Goal: Information Seeking & Learning: Learn about a topic

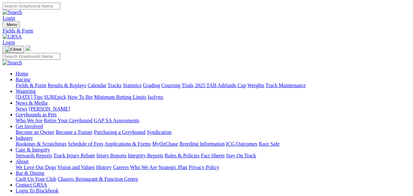
select select "WA"
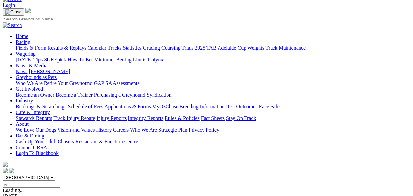
scroll to position [43, 0]
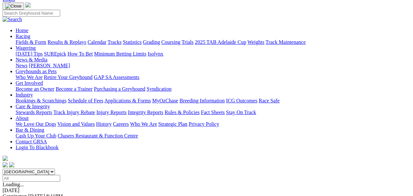
click at [39, 182] on span "12 races" at bounding box center [29, 185] width 17 height 6
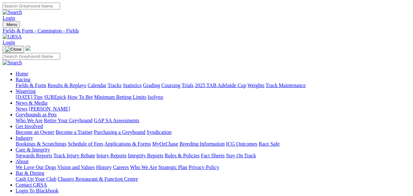
type input "[DATE]"
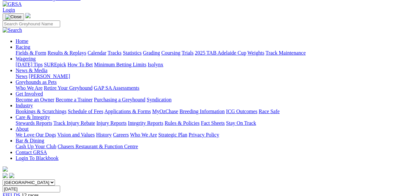
scroll to position [43, 0]
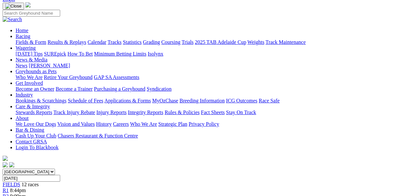
click at [48, 182] on div "FIELDS 12 races" at bounding box center [207, 185] width 408 height 6
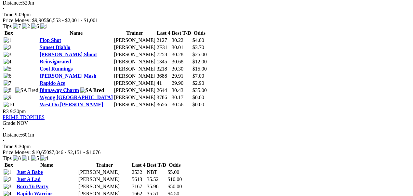
scroll to position [511, 0]
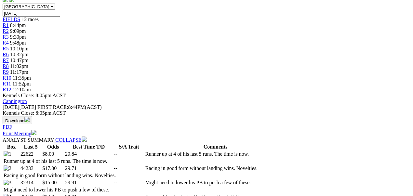
scroll to position [260, 0]
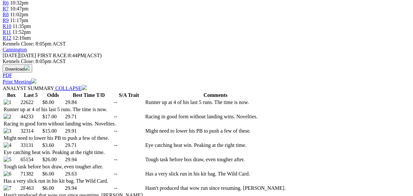
select select "20"
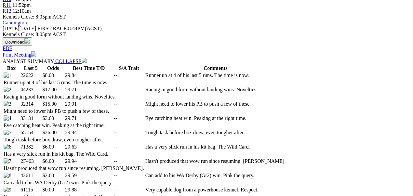
scroll to position [304, 0]
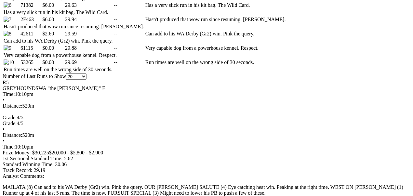
scroll to position [456, 0]
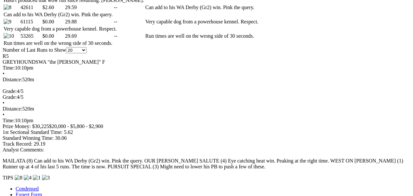
scroll to position [477, 0]
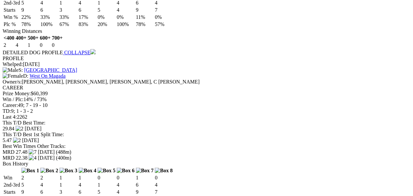
scroll to position [933, 0]
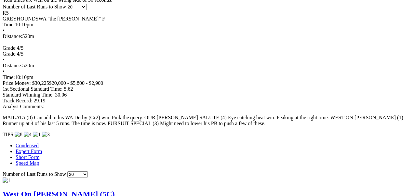
scroll to position [477, 0]
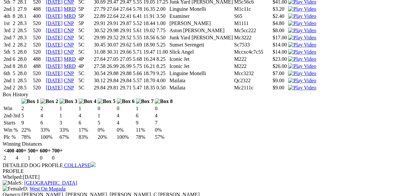
scroll to position [868, 0]
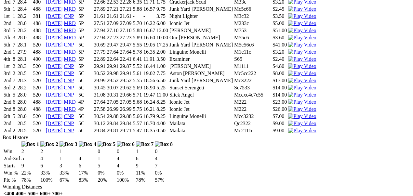
scroll to position [694, 0]
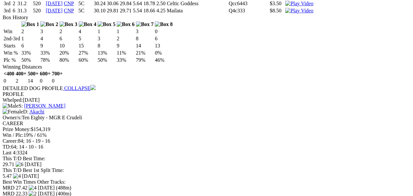
scroll to position [1302, 0]
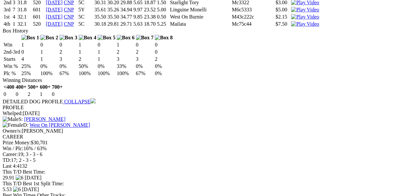
scroll to position [1714, 0]
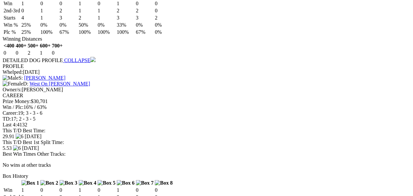
scroll to position [1758, 0]
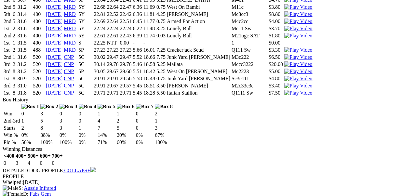
scroll to position [2127, 0]
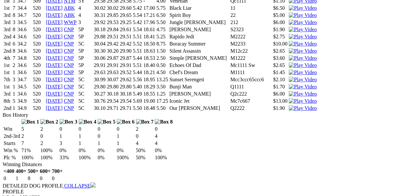
scroll to position [2952, 0]
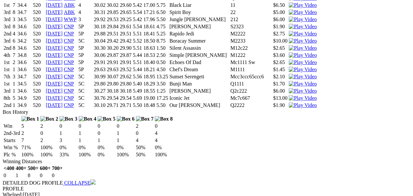
scroll to position [2973, 0]
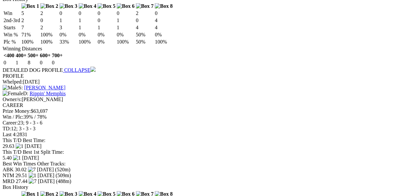
scroll to position [3060, 0]
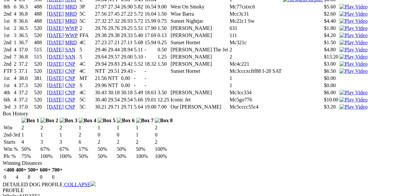
scroll to position [3407, 0]
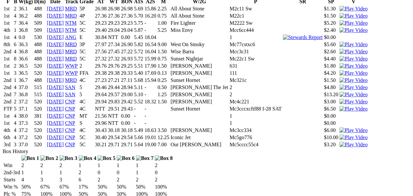
scroll to position [3386, 0]
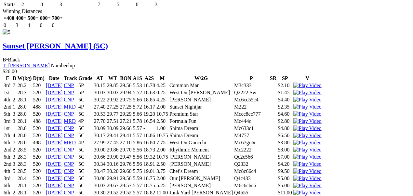
scroll to position [2431, 0]
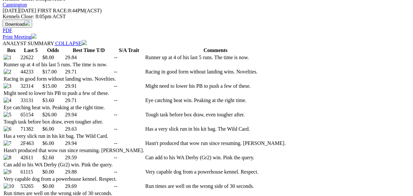
scroll to position [304, 0]
